Goal: Find specific page/section: Find specific page/section

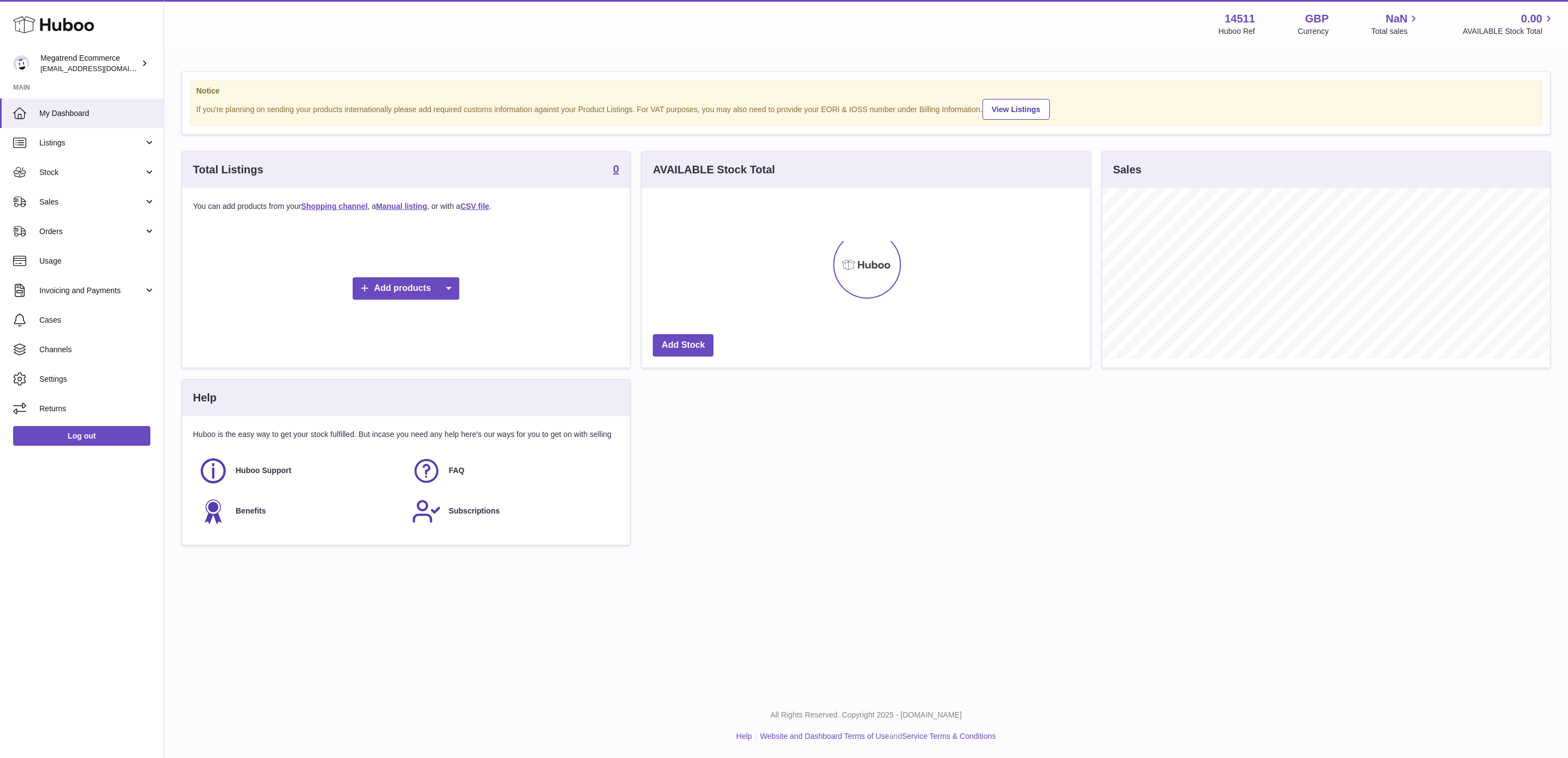
scroll to position [170, 447]
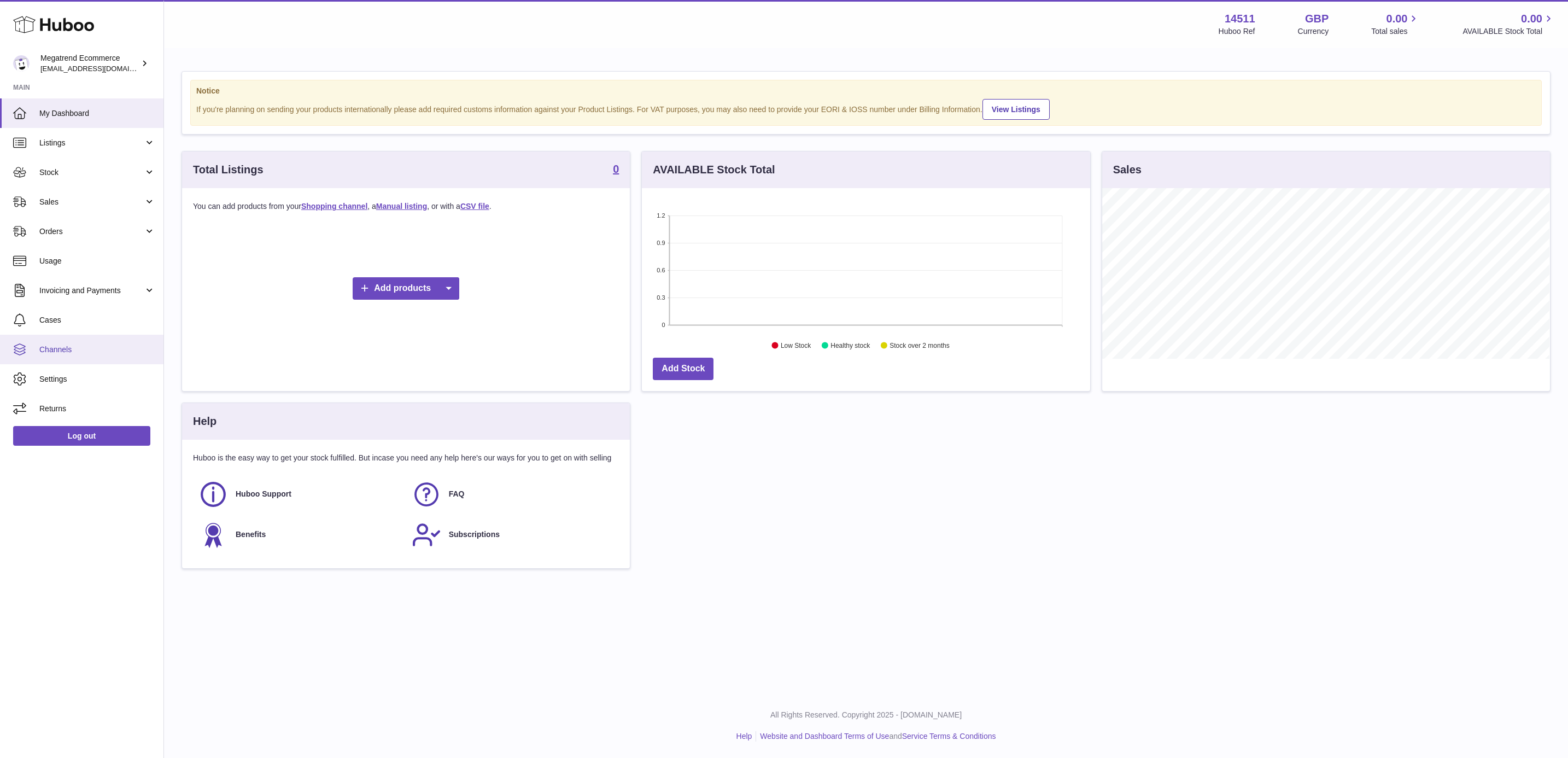
click at [77, 358] on link "Channels" at bounding box center [82, 350] width 164 height 29
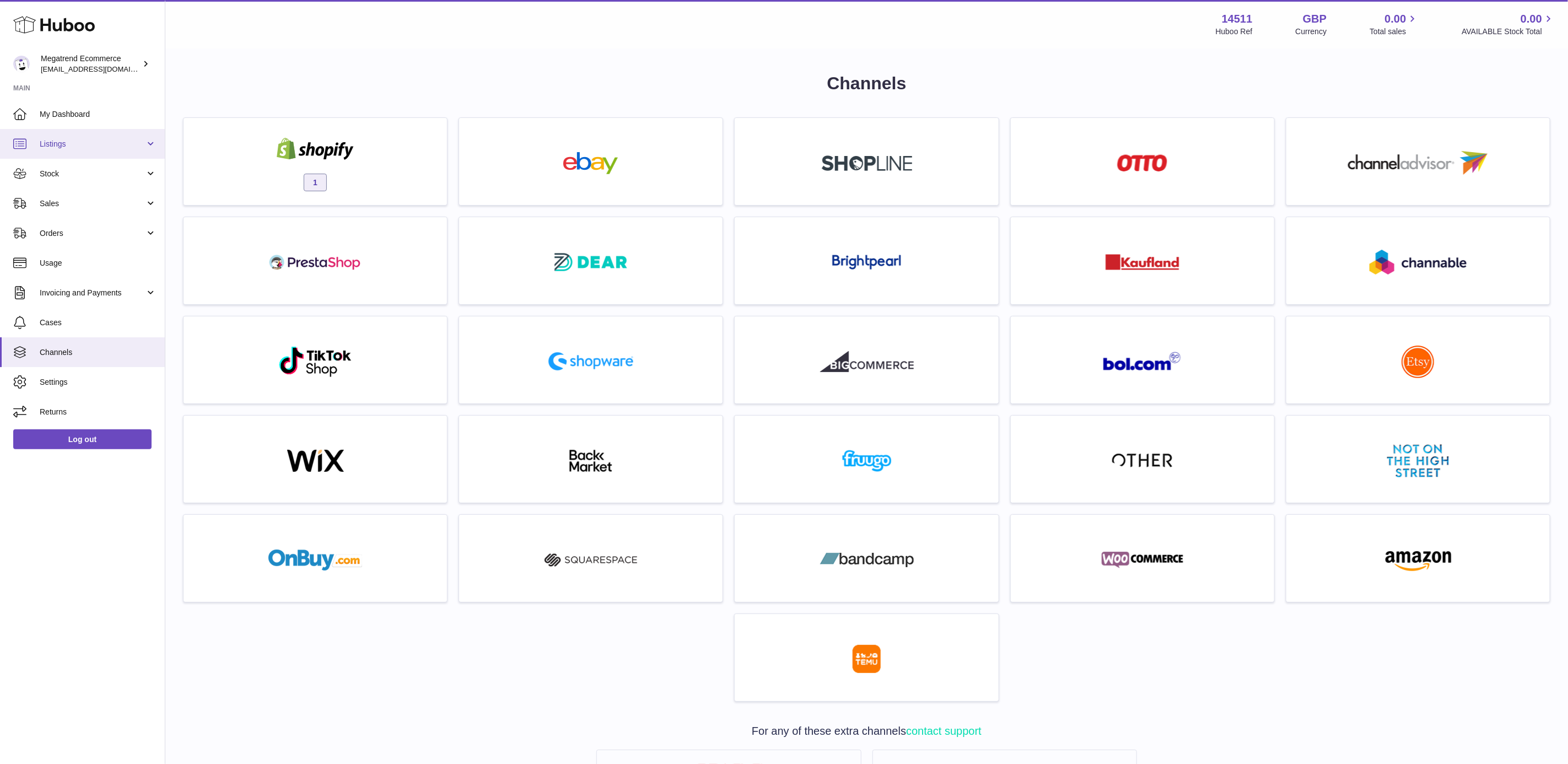
click at [107, 140] on span "Listings" at bounding box center [92, 144] width 105 height 11
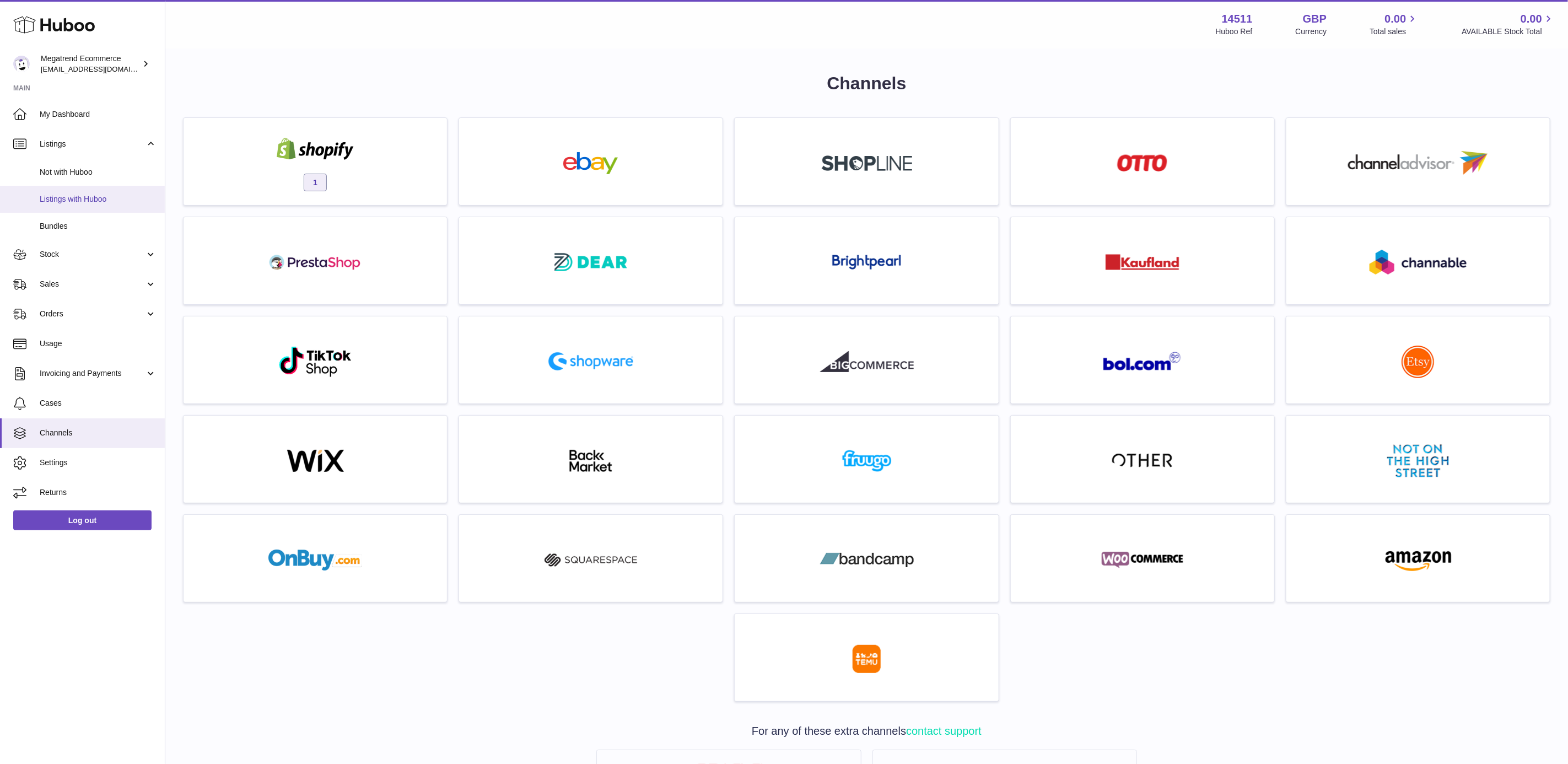
click at [84, 197] on span "Listings with Huboo" at bounding box center [98, 199] width 117 height 11
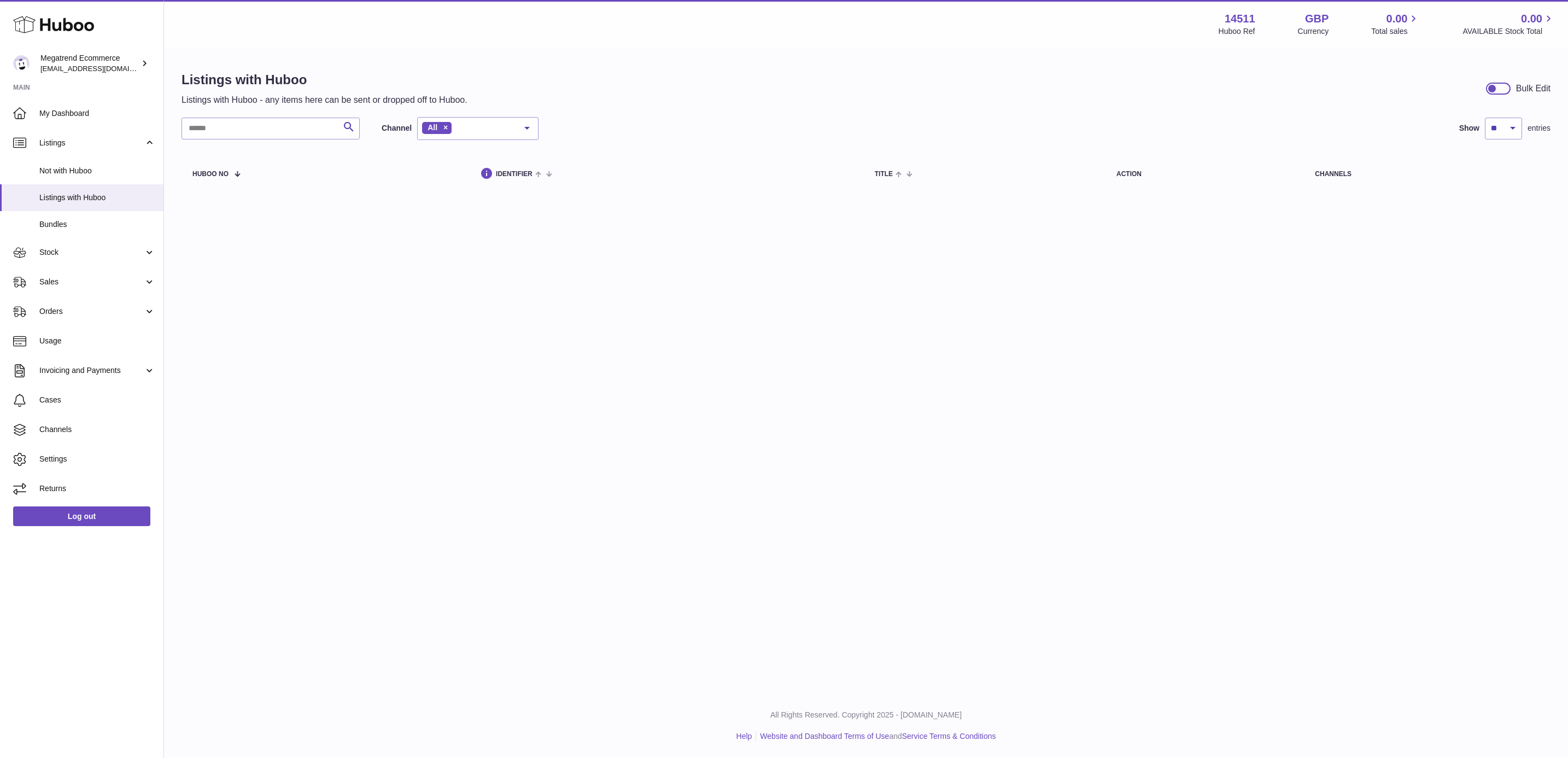
click at [89, 167] on span "Not with Huboo" at bounding box center [97, 170] width 116 height 10
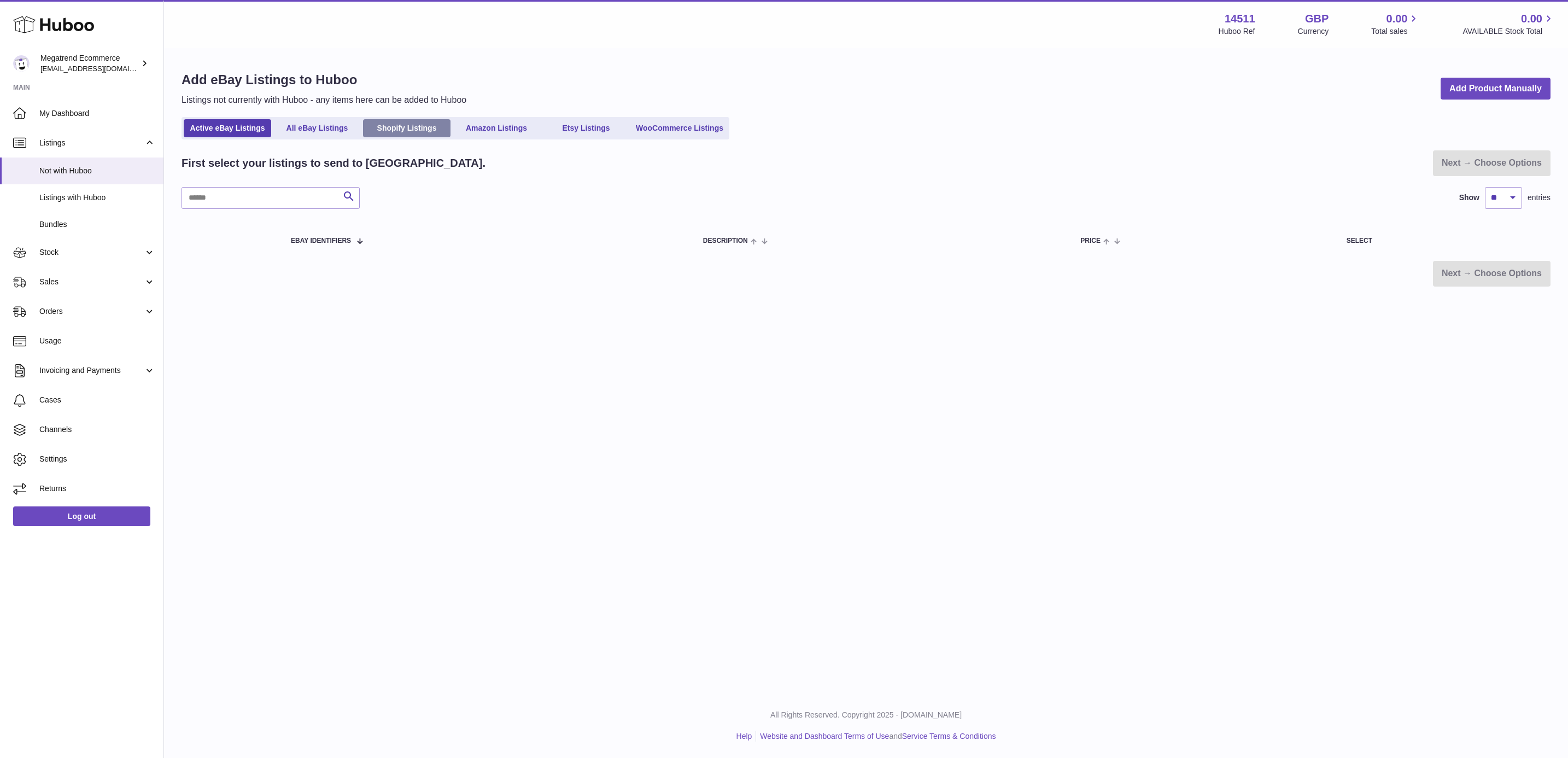
click at [427, 125] on link "Shopify Listings" at bounding box center [406, 128] width 88 height 18
